Goal: Task Accomplishment & Management: Manage account settings

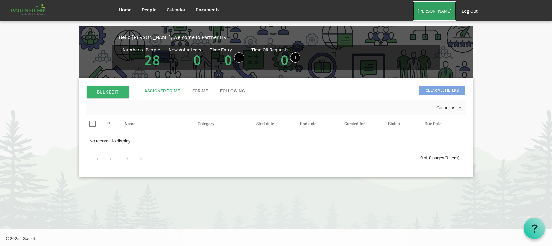
click at [423, 11] on link "[PERSON_NAME]" at bounding box center [435, 10] width 44 height 19
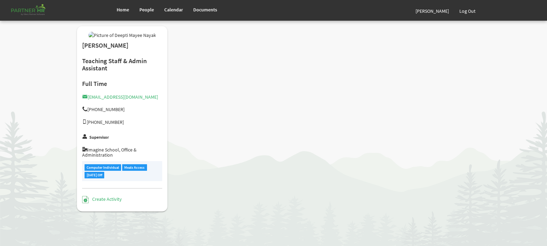
type input "Full Time"
type input "Manager"
type input "Smitha Mol T Y"
type input "[DATE]"
type input "[DEMOGRAPHIC_DATA]"
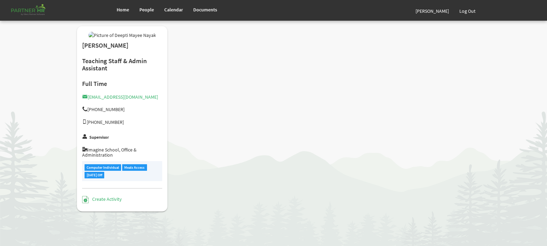
type input "[DATE]"
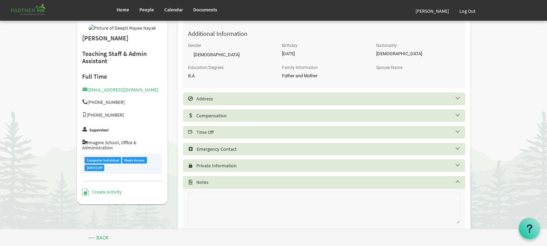
scroll to position [322, 0]
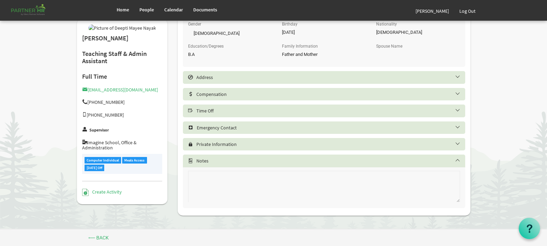
click at [456, 109] on h5 "Time Off" at bounding box center [329, 111] width 282 height 6
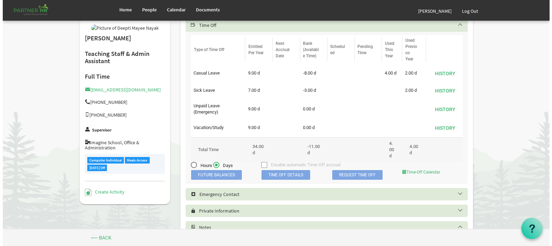
scroll to position [391, 0]
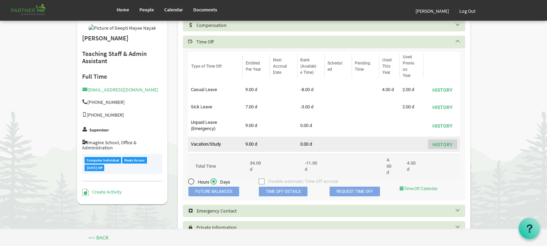
click at [447, 144] on button "History" at bounding box center [442, 144] width 29 height 10
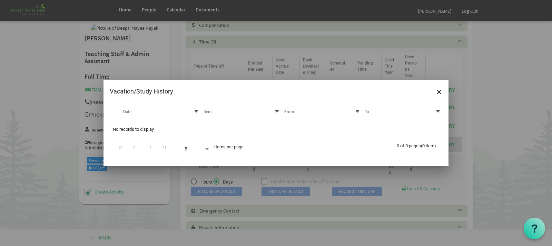
click at [433, 89] on div "Vacation/Study History" at bounding box center [276, 91] width 345 height 23
click at [438, 91] on span "Close" at bounding box center [439, 92] width 4 height 4
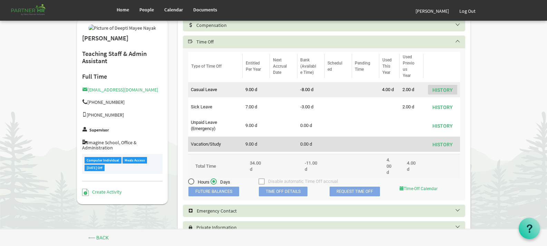
click at [449, 91] on button "History" at bounding box center [442, 90] width 29 height 10
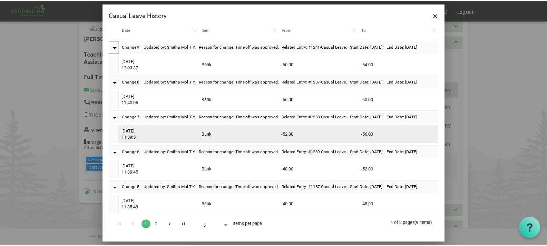
scroll to position [7, 0]
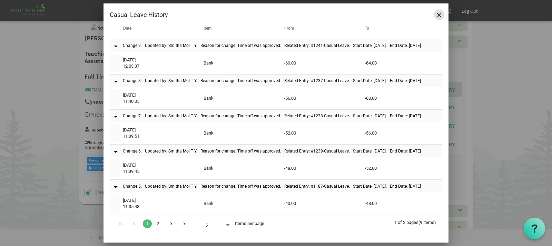
click at [439, 17] on button "Close" at bounding box center [439, 15] width 10 height 10
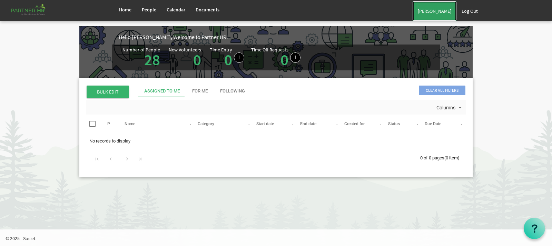
click at [439, 12] on link "[PERSON_NAME]" at bounding box center [435, 10] width 44 height 19
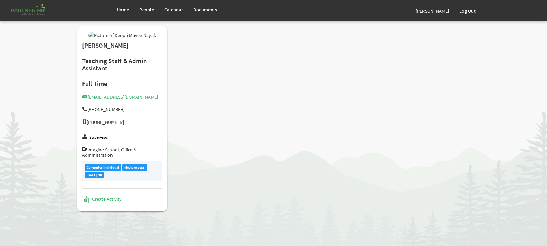
type input "Full Time"
type input "Manager"
type input "Smitha Mol T Y"
type input "[DATE]"
type input "[DEMOGRAPHIC_DATA]"
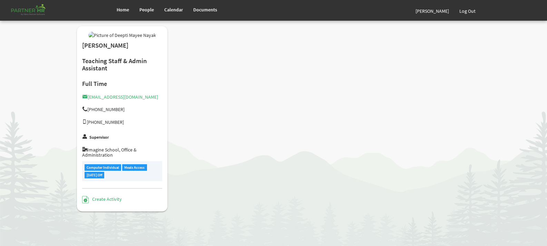
type input "[DATE]"
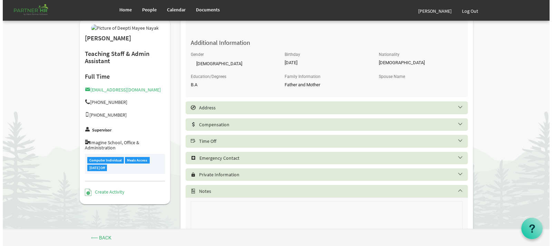
scroll to position [322, 0]
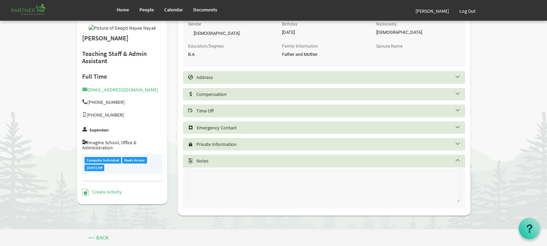
click at [455, 111] on h5 "Time Off" at bounding box center [329, 111] width 282 height 6
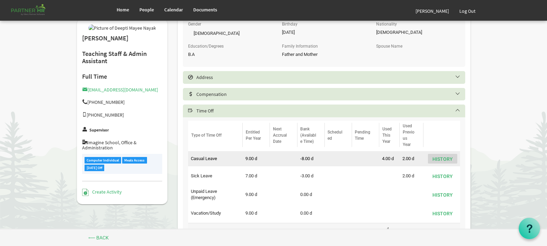
click at [439, 157] on button "History" at bounding box center [442, 159] width 29 height 10
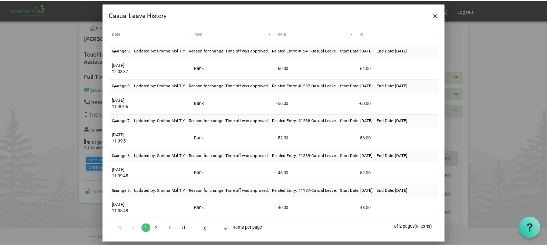
scroll to position [0, 0]
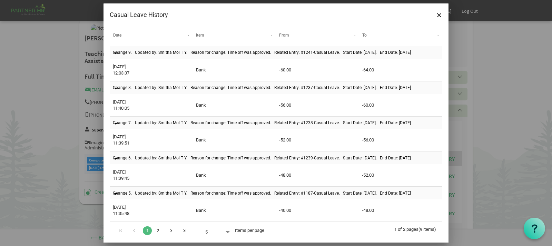
click at [157, 229] on link "2" at bounding box center [157, 230] width 9 height 9
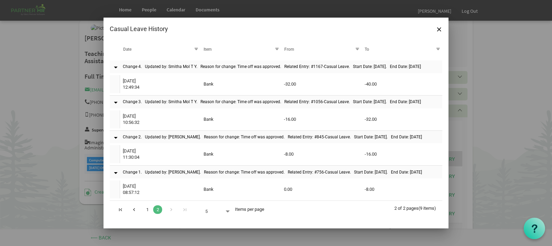
click at [147, 209] on link "1" at bounding box center [147, 209] width 9 height 9
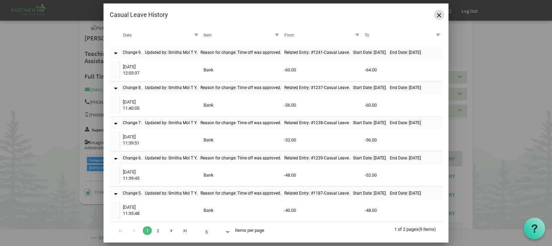
click at [442, 18] on button "Close" at bounding box center [439, 15] width 10 height 10
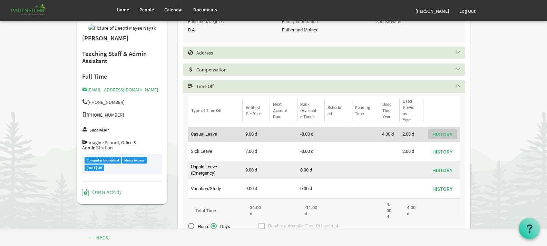
scroll to position [357, 0]
